Goal: Transaction & Acquisition: Purchase product/service

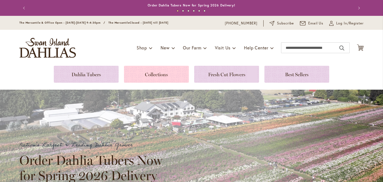
scroll to position [37, 0]
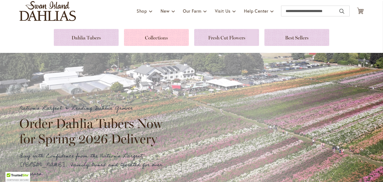
click at [157, 36] on link at bounding box center [156, 37] width 65 height 17
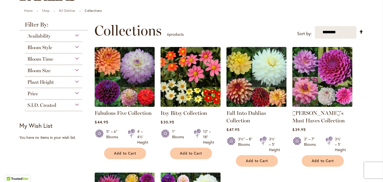
scroll to position [56, 0]
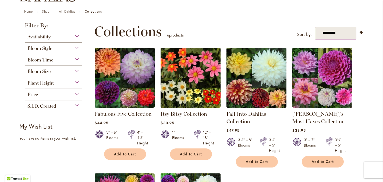
click at [331, 34] on select "**********" at bounding box center [336, 33] width 42 height 13
select select "**********"
click at [315, 27] on select "**********" at bounding box center [336, 33] width 42 height 13
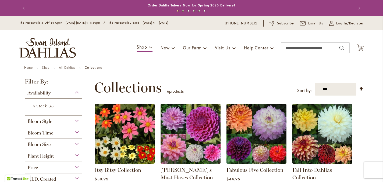
click at [70, 68] on link "All Dahlias" at bounding box center [67, 68] width 16 height 4
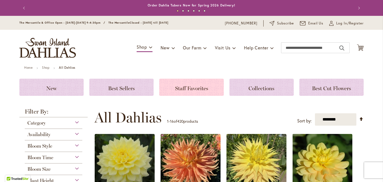
click at [200, 88] on span "Staff Favorites" at bounding box center [191, 88] width 33 height 6
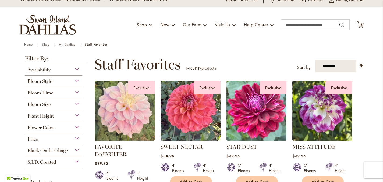
scroll to position [50, 0]
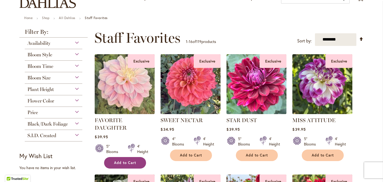
click at [124, 161] on span "Add to Cart" at bounding box center [125, 163] width 22 height 5
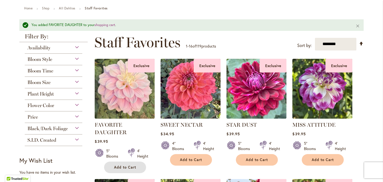
scroll to position [63, 0]
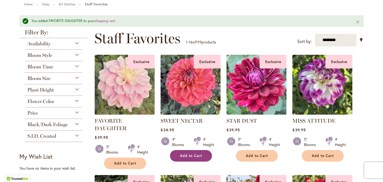
click at [193, 155] on span "Add to Cart" at bounding box center [191, 156] width 22 height 5
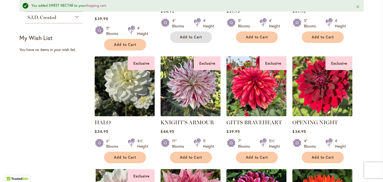
scroll to position [185, 0]
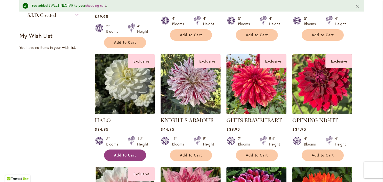
click at [130, 154] on span "Add to Cart" at bounding box center [125, 155] width 22 height 5
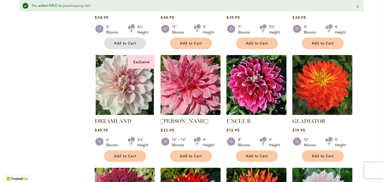
scroll to position [298, 0]
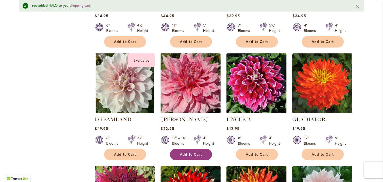
click at [192, 152] on span "Add to Cart" at bounding box center [191, 154] width 22 height 5
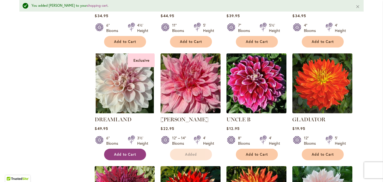
click at [121, 154] on span "Add to Cart" at bounding box center [125, 154] width 22 height 5
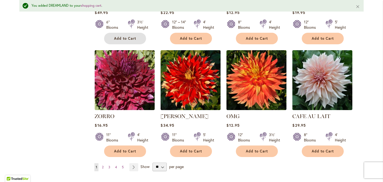
scroll to position [417, 0]
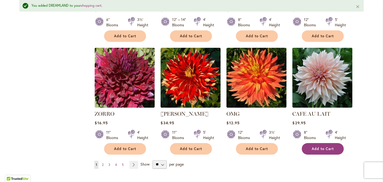
click at [325, 147] on span "Add to Cart" at bounding box center [323, 149] width 22 height 5
click at [104, 164] on span "2" at bounding box center [103, 165] width 2 height 4
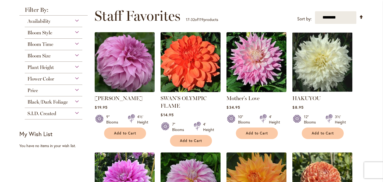
scroll to position [73, 0]
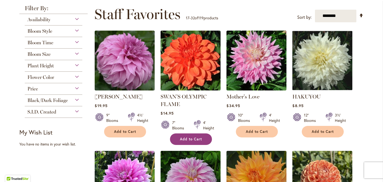
click at [186, 138] on span "Add to Cart" at bounding box center [191, 139] width 22 height 5
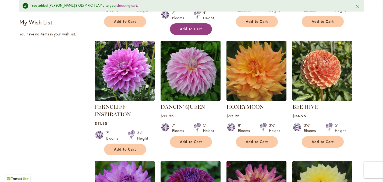
scroll to position [198, 0]
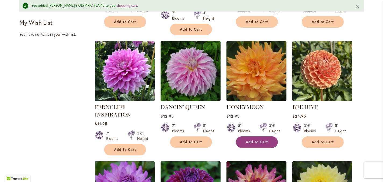
click at [255, 142] on span "Add to Cart" at bounding box center [257, 142] width 22 height 5
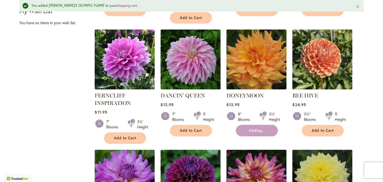
scroll to position [210, 0]
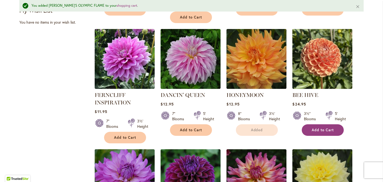
click at [317, 128] on span "Add to Cart" at bounding box center [323, 130] width 22 height 5
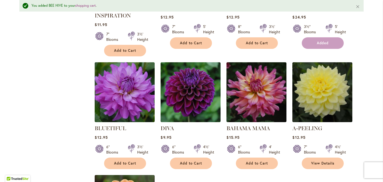
scroll to position [315, 0]
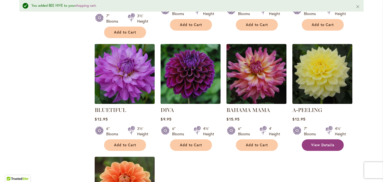
click at [319, 141] on link "View Details" at bounding box center [323, 146] width 42 height 12
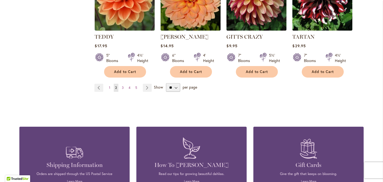
scroll to position [479, 0]
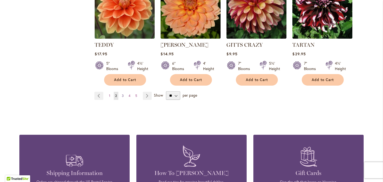
click at [123, 95] on span "3" at bounding box center [123, 96] width 2 height 4
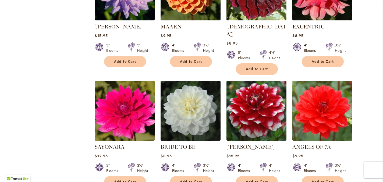
scroll to position [257, 0]
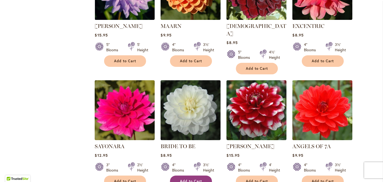
click at [191, 179] on span "Add to Cart" at bounding box center [191, 181] width 22 height 5
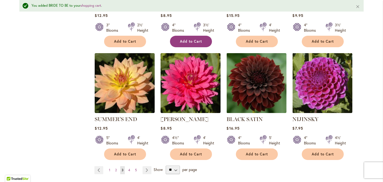
scroll to position [412, 0]
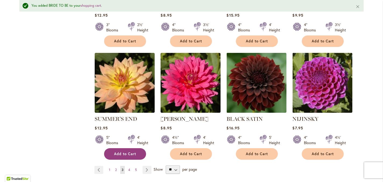
click at [134, 152] on span "Add to Cart" at bounding box center [125, 154] width 22 height 5
click at [130, 168] on span "4" at bounding box center [129, 170] width 2 height 4
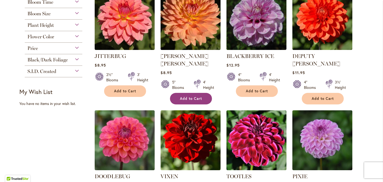
scroll to position [115, 0]
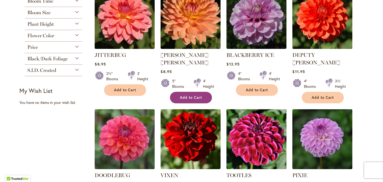
click at [187, 95] on span "Add to Cart" at bounding box center [191, 97] width 22 height 5
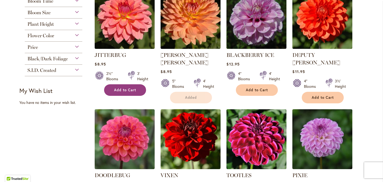
click at [136, 88] on button "Add to Cart" at bounding box center [125, 90] width 42 height 12
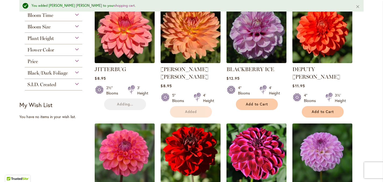
scroll to position [168, 0]
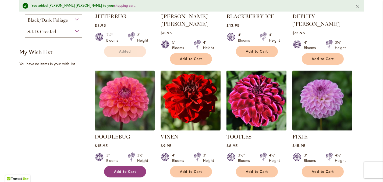
click at [117, 170] on span "Add to Cart" at bounding box center [125, 172] width 22 height 5
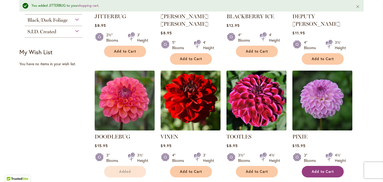
click at [330, 170] on span "Add to Cart" at bounding box center [323, 172] width 22 height 5
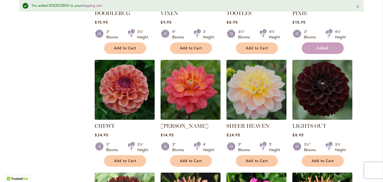
scroll to position [293, 0]
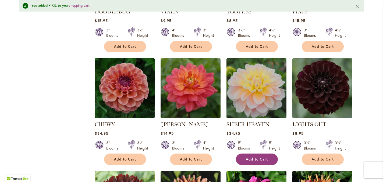
click at [253, 157] on span "Add to Cart" at bounding box center [257, 159] width 22 height 5
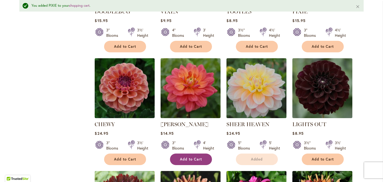
click at [198, 157] on span "Add to Cart" at bounding box center [191, 159] width 22 height 5
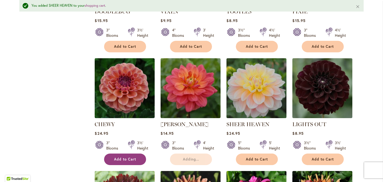
click at [133, 157] on span "Add to Cart" at bounding box center [125, 159] width 22 height 5
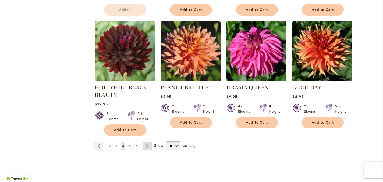
scroll to position [415, 0]
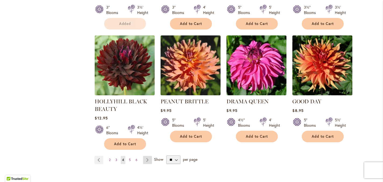
click at [148, 156] on link "Page Next" at bounding box center [147, 160] width 9 height 8
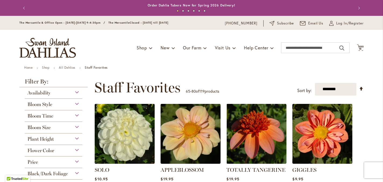
scroll to position [91, 0]
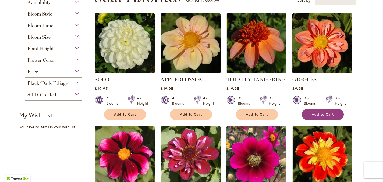
click at [325, 114] on span "Add to Cart" at bounding box center [323, 114] width 22 height 5
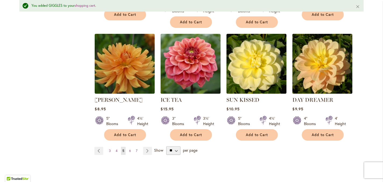
scroll to position [445, 0]
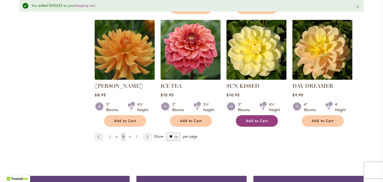
click at [260, 115] on button "Add to Cart" at bounding box center [257, 121] width 42 height 12
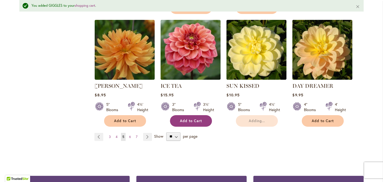
click at [199, 119] on span "Add to Cart" at bounding box center [191, 121] width 22 height 5
click at [131, 133] on link "Page 6" at bounding box center [130, 137] width 5 height 8
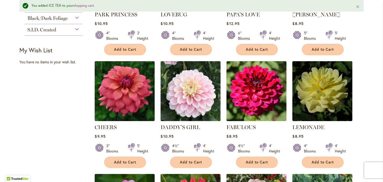
scroll to position [173, 0]
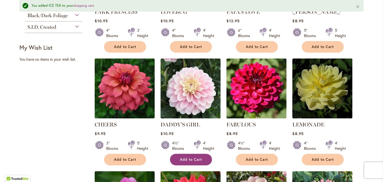
click at [195, 158] on span "Add to Cart" at bounding box center [191, 160] width 22 height 5
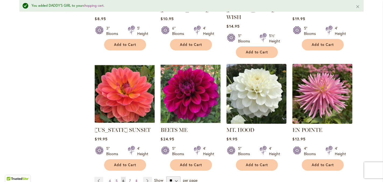
scroll to position [416, 0]
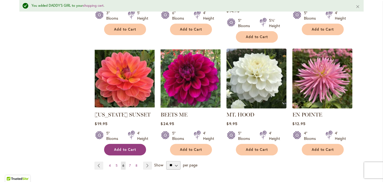
click at [134, 148] on span "Add to Cart" at bounding box center [125, 150] width 22 height 5
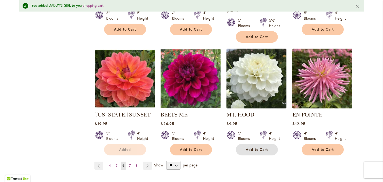
click at [257, 148] on span "Add to Cart" at bounding box center [257, 150] width 22 height 5
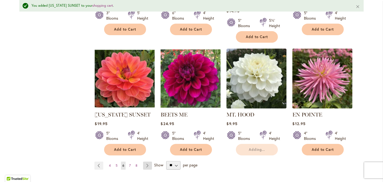
click at [147, 162] on link "Page Next" at bounding box center [147, 166] width 9 height 8
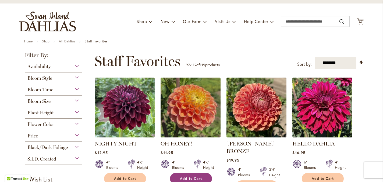
scroll to position [85, 0]
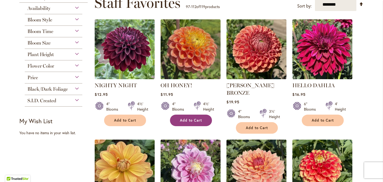
click at [182, 118] on span "Add to Cart" at bounding box center [191, 120] width 22 height 5
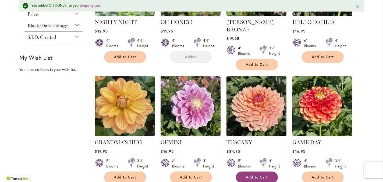
scroll to position [177, 0]
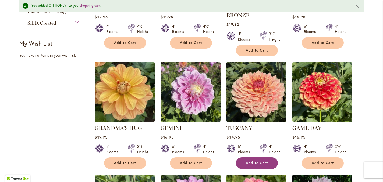
click at [254, 161] on span "Add to Cart" at bounding box center [257, 163] width 22 height 5
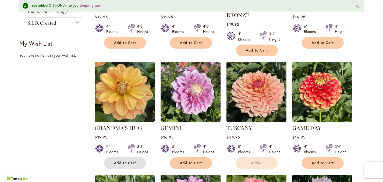
click at [134, 161] on span "Add to Cart" at bounding box center [125, 163] width 22 height 5
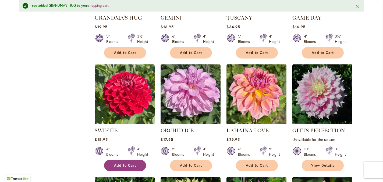
click at [119, 164] on span "Add to Cart" at bounding box center [125, 166] width 22 height 5
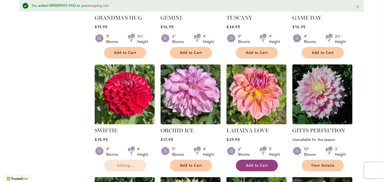
click at [247, 164] on span "Add to Cart" at bounding box center [257, 166] width 22 height 5
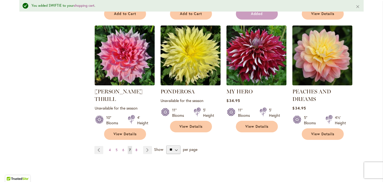
scroll to position [440, 0]
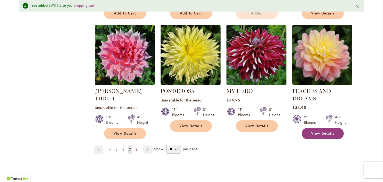
click at [309, 128] on link "View Details" at bounding box center [323, 134] width 42 height 12
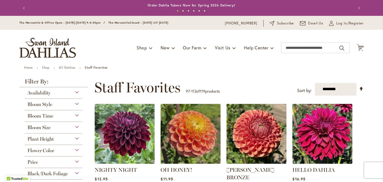
scroll to position [437, 0]
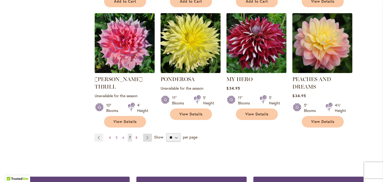
click at [146, 134] on link "Page Next" at bounding box center [147, 138] width 9 height 8
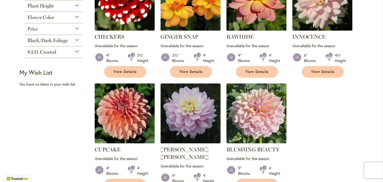
scroll to position [185, 0]
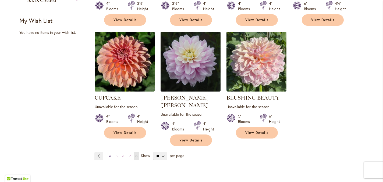
click at [110, 154] on span "4" at bounding box center [110, 156] width 2 height 4
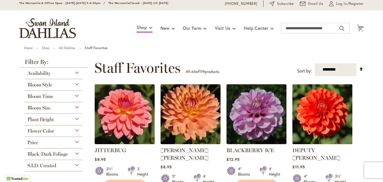
scroll to position [23, 0]
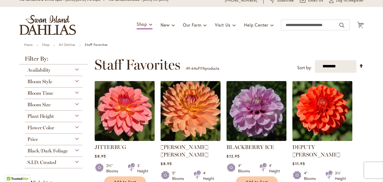
click at [78, 126] on div "Flower Color" at bounding box center [54, 126] width 58 height 9
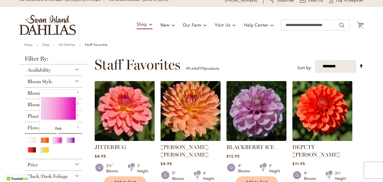
click at [57, 139] on div "Pink" at bounding box center [57, 141] width 9 height 6
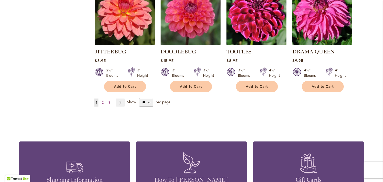
scroll to position [485, 0]
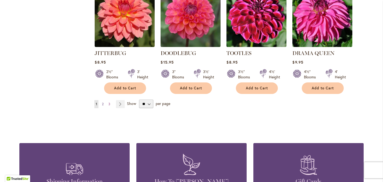
click at [104, 102] on span "2" at bounding box center [103, 104] width 2 height 4
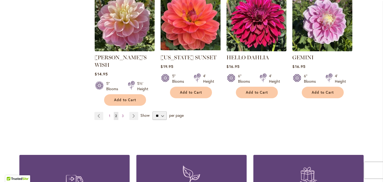
scroll to position [481, 0]
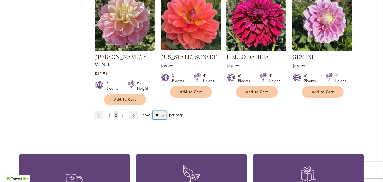
click at [161, 111] on select "** ** ** **" at bounding box center [159, 115] width 14 height 9
select select "**"
click at [152, 111] on select "** ** ** **" at bounding box center [159, 115] width 14 height 9
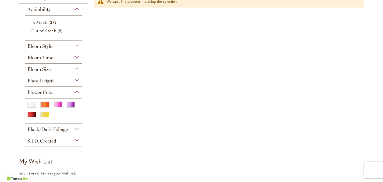
scroll to position [69, 0]
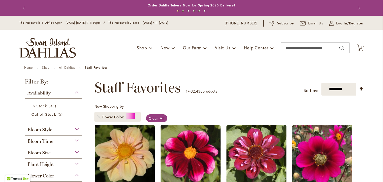
select select "**"
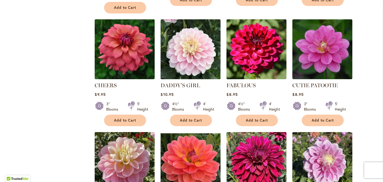
scroll to position [337, 0]
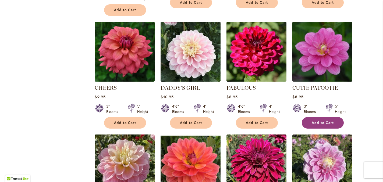
click at [328, 121] on span "Add to Cart" at bounding box center [323, 123] width 22 height 5
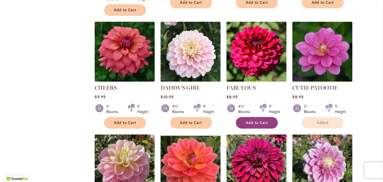
click at [259, 121] on span "Add to Cart" at bounding box center [257, 123] width 22 height 5
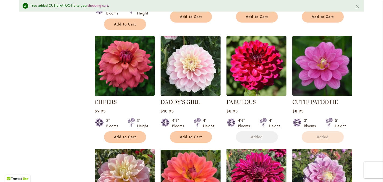
scroll to position [431, 0]
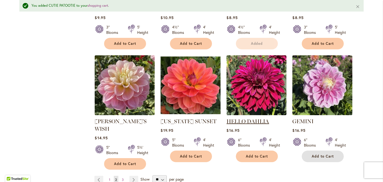
click at [323, 154] on span "Add to Cart" at bounding box center [323, 156] width 22 height 5
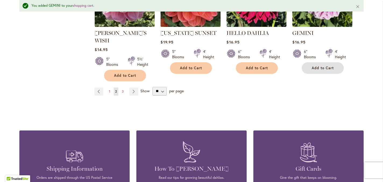
scroll to position [519, 0]
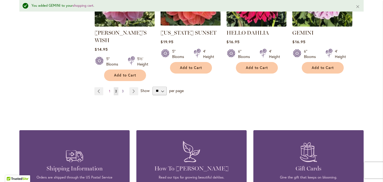
click at [123, 89] on span "3" at bounding box center [123, 91] width 2 height 4
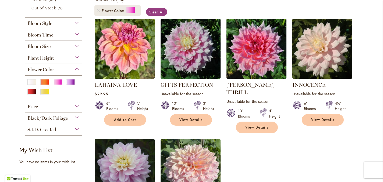
scroll to position [103, 0]
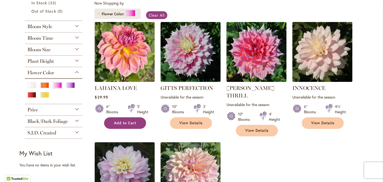
click at [126, 122] on span "Add to Cart" at bounding box center [125, 123] width 22 height 5
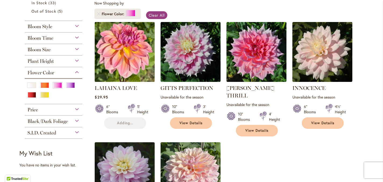
scroll to position [0, 0]
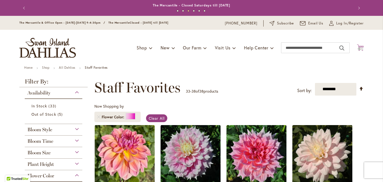
click at [360, 47] on icon "Cart .cls-1 { fill: #231f20; }" at bounding box center [360, 47] width 7 height 7
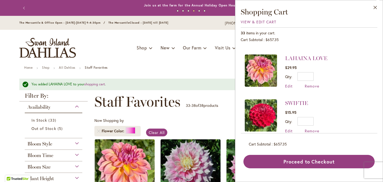
scroll to position [129, 0]
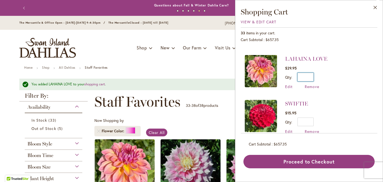
click at [307, 76] on input "*" at bounding box center [305, 77] width 16 height 9
drag, startPoint x: 307, startPoint y: 76, endPoint x: 316, endPoint y: 75, distance: 8.4
click at [316, 75] on div "Qty * Update" at bounding box center [306, 77] width 42 height 9
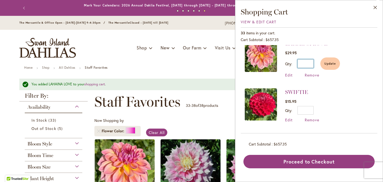
scroll to position [142, 0]
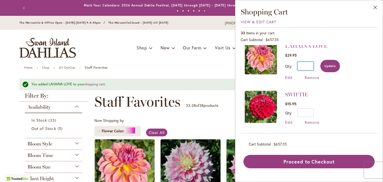
type input "*"
click at [331, 70] on button "Update" at bounding box center [330, 66] width 20 height 12
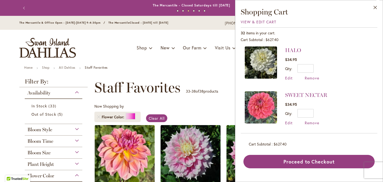
scroll to position [1339, 0]
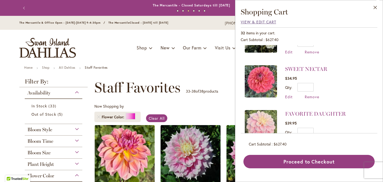
click at [247, 22] on span "View & Edit Cart" at bounding box center [259, 21] width 36 height 5
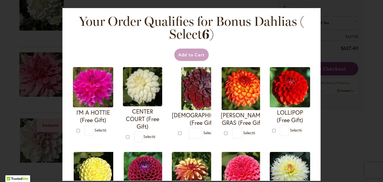
click at [334, 8] on div "Your Order Qualifies for Bonus Dahlias ( Select 6 ) Add to Cart I'M A HOTTIE (F…" at bounding box center [191, 91] width 383 height 182
click at [328, 104] on div "Your Order Qualifies for Bonus Dahlias ( Select 6 ) Add to Cart I'M A HOTTIE (F…" at bounding box center [191, 91] width 383 height 182
click at [329, 15] on div "Your Order Qualifies for Bonus Dahlias ( Select 6 ) Add to Cart I'M A HOTTIE (F…" at bounding box center [191, 91] width 383 height 182
type input "*"
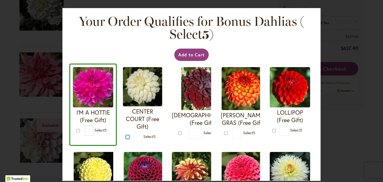
type input "*"
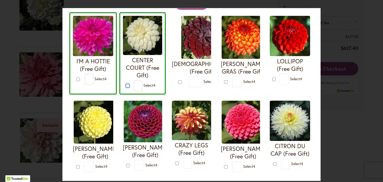
scroll to position [112, 0]
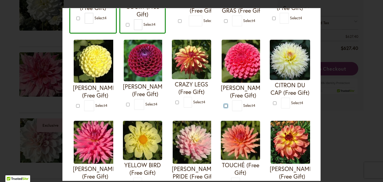
type input "*"
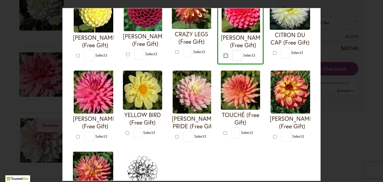
scroll to position [166, 0]
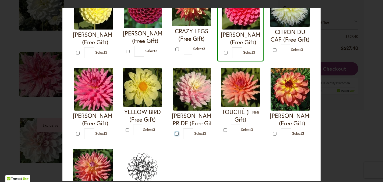
type input "*"
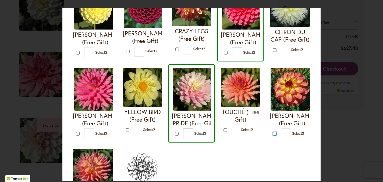
type input "*"
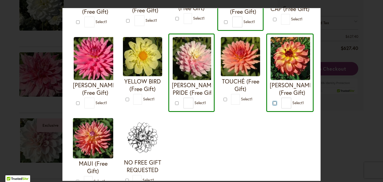
scroll to position [191, 0]
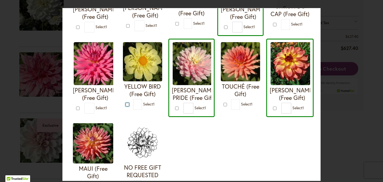
type input "*"
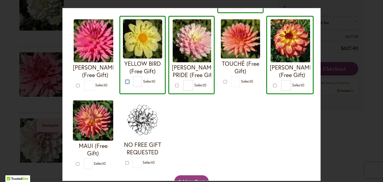
scroll to position [239, 0]
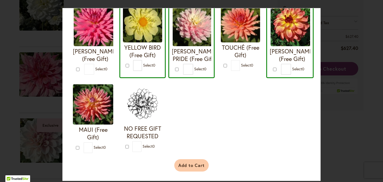
click at [183, 166] on button "Add to Cart" at bounding box center [191, 165] width 35 height 12
